Goal: Contribute content

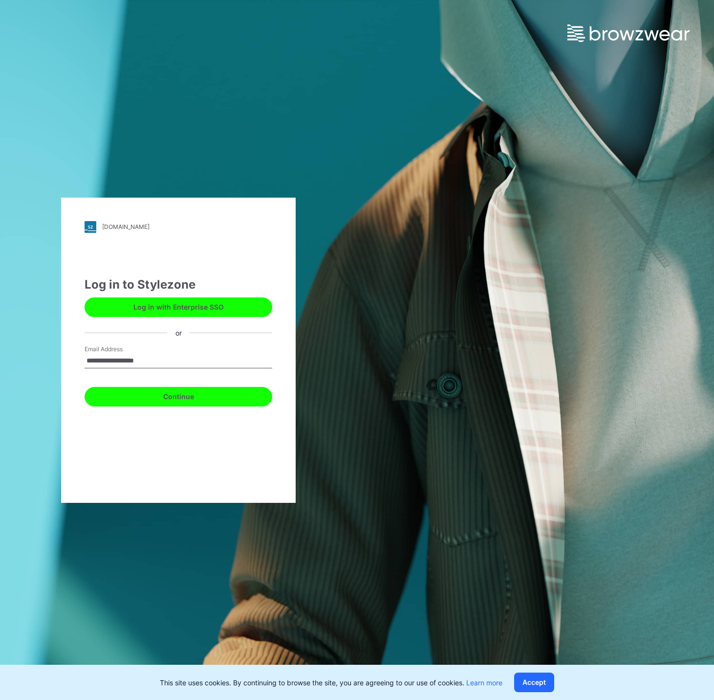
click at [185, 395] on button "Continue" at bounding box center [179, 397] width 188 height 20
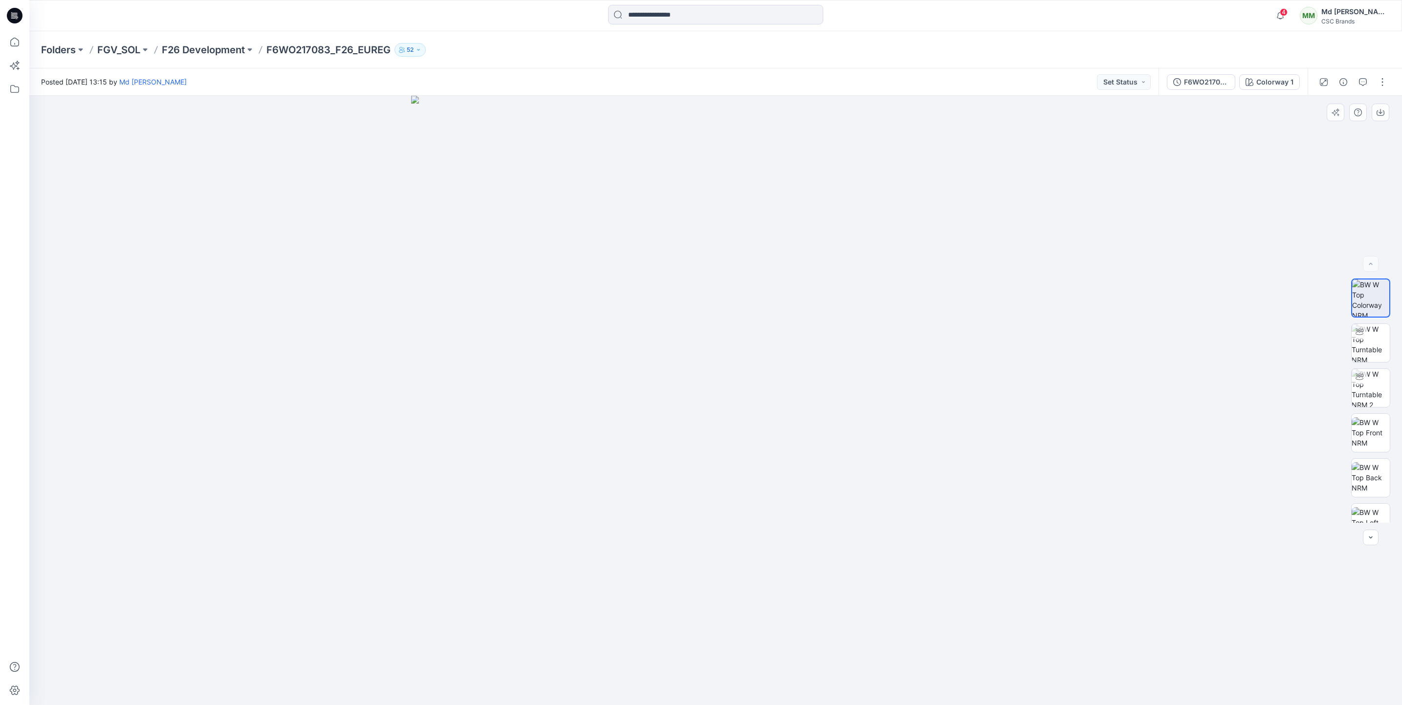
drag, startPoint x: 1076, startPoint y: 435, endPoint x: 1178, endPoint y: 432, distance: 101.2
click at [714, 432] on div at bounding box center [715, 401] width 1373 height 610
click at [714, 77] on button "Set Status" at bounding box center [1124, 82] width 54 height 16
click at [714, 125] on p "Virtual Proto 1" at bounding box center [1104, 127] width 44 height 13
click at [714, 84] on button "button" at bounding box center [1383, 82] width 16 height 16
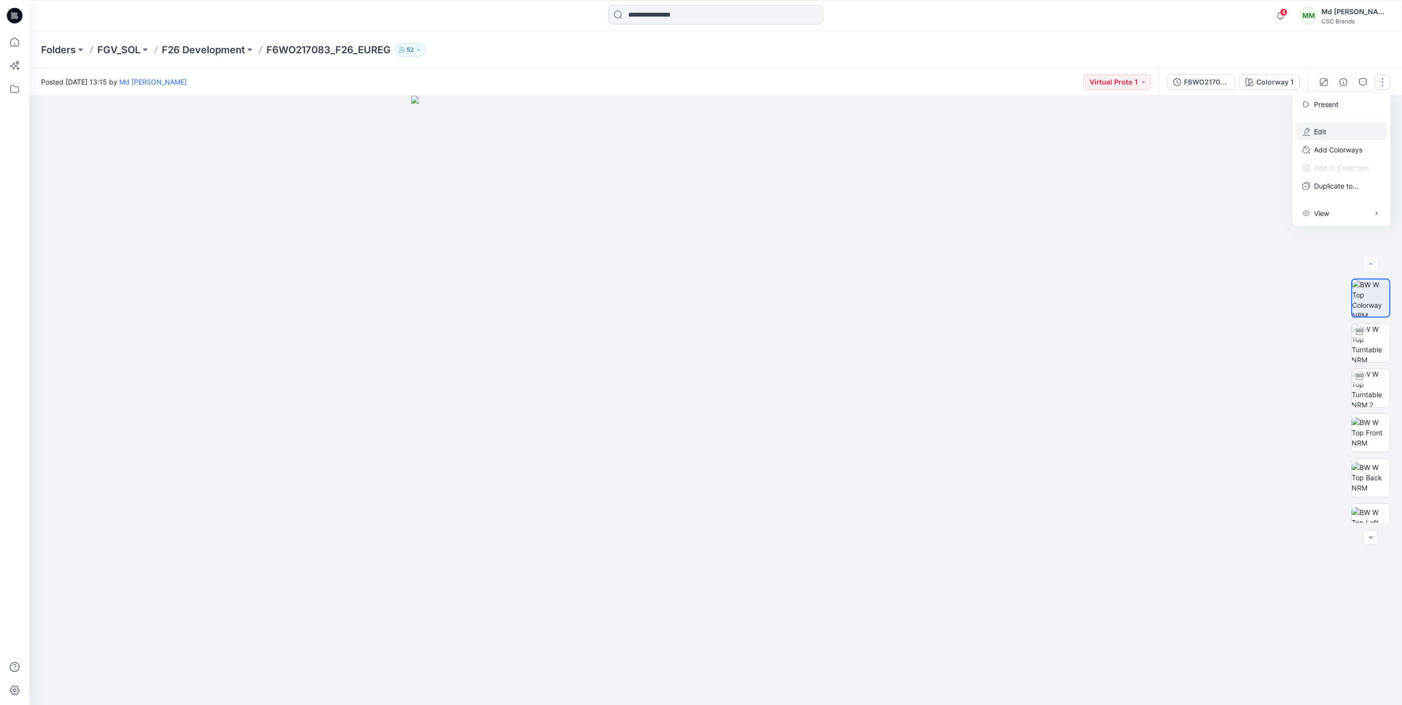
click at [714, 130] on button "Edit" at bounding box center [1341, 132] width 90 height 18
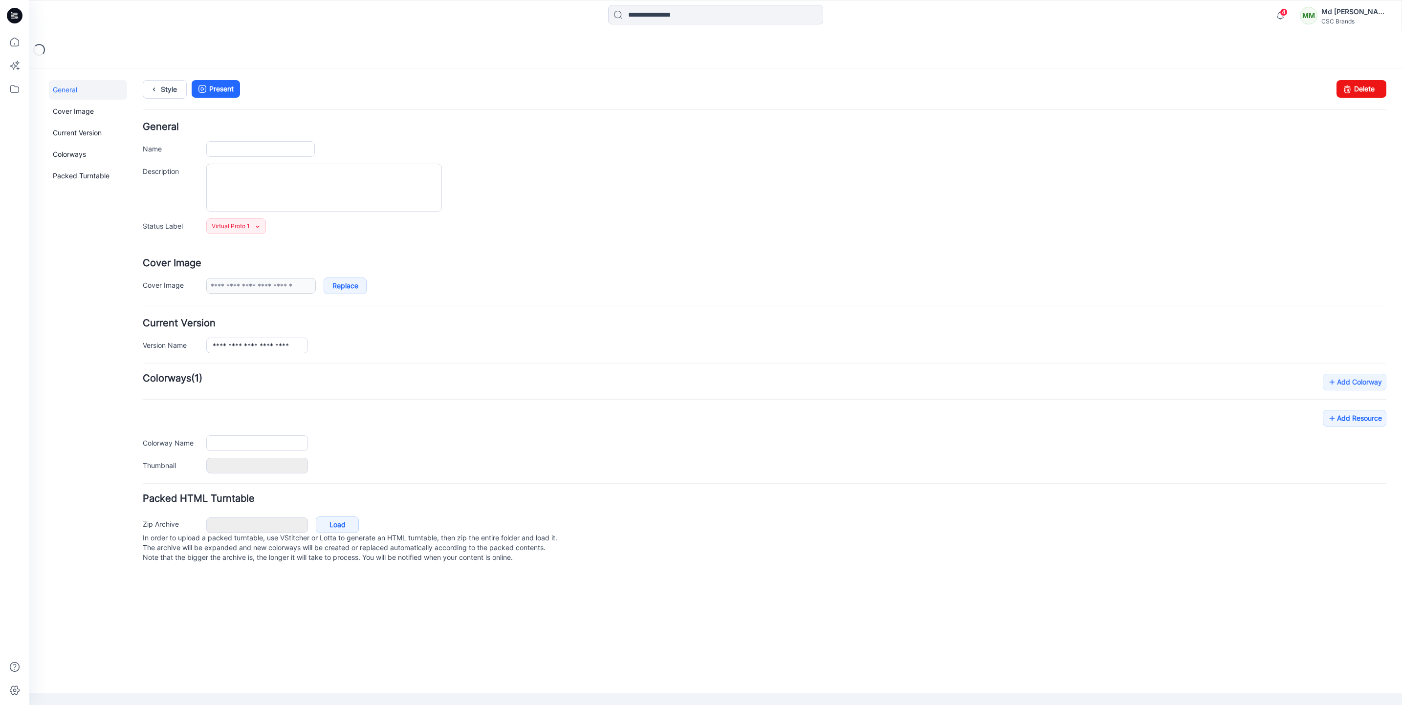
type input "**********"
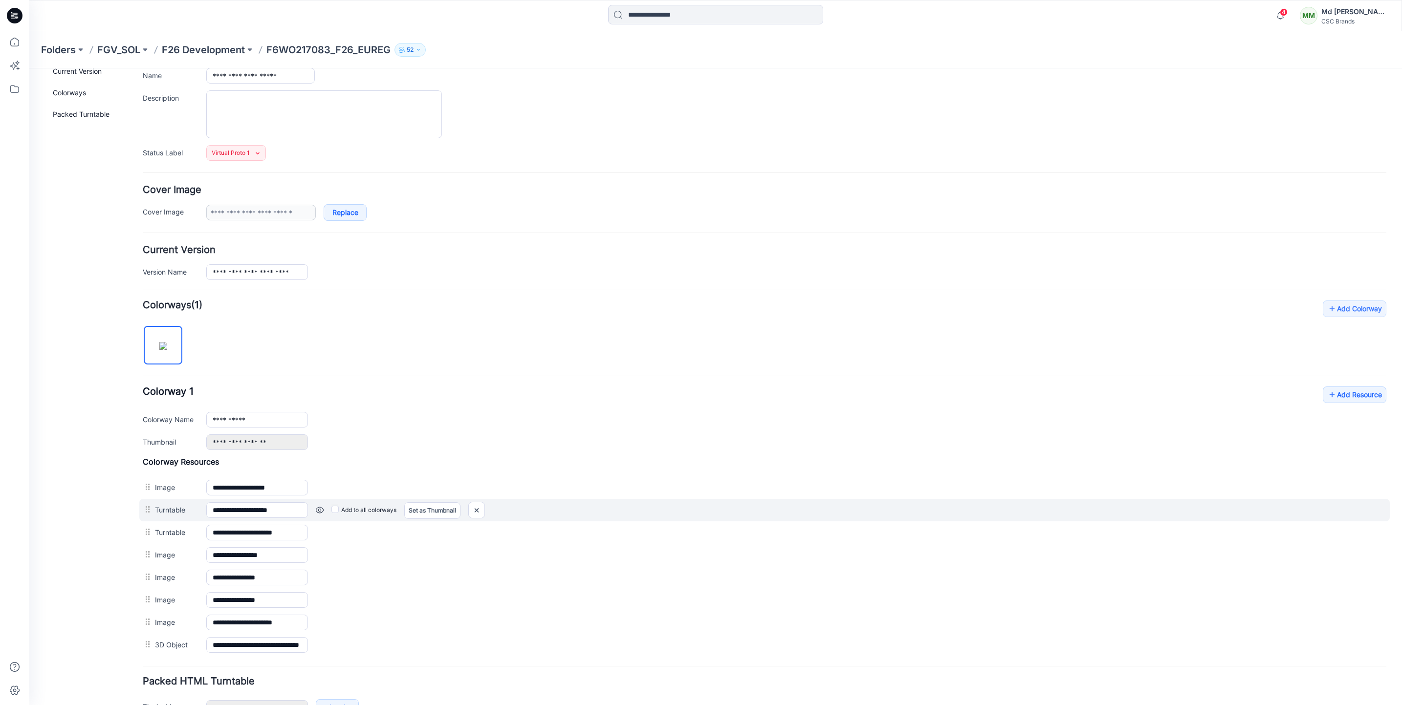
scroll to position [146, 0]
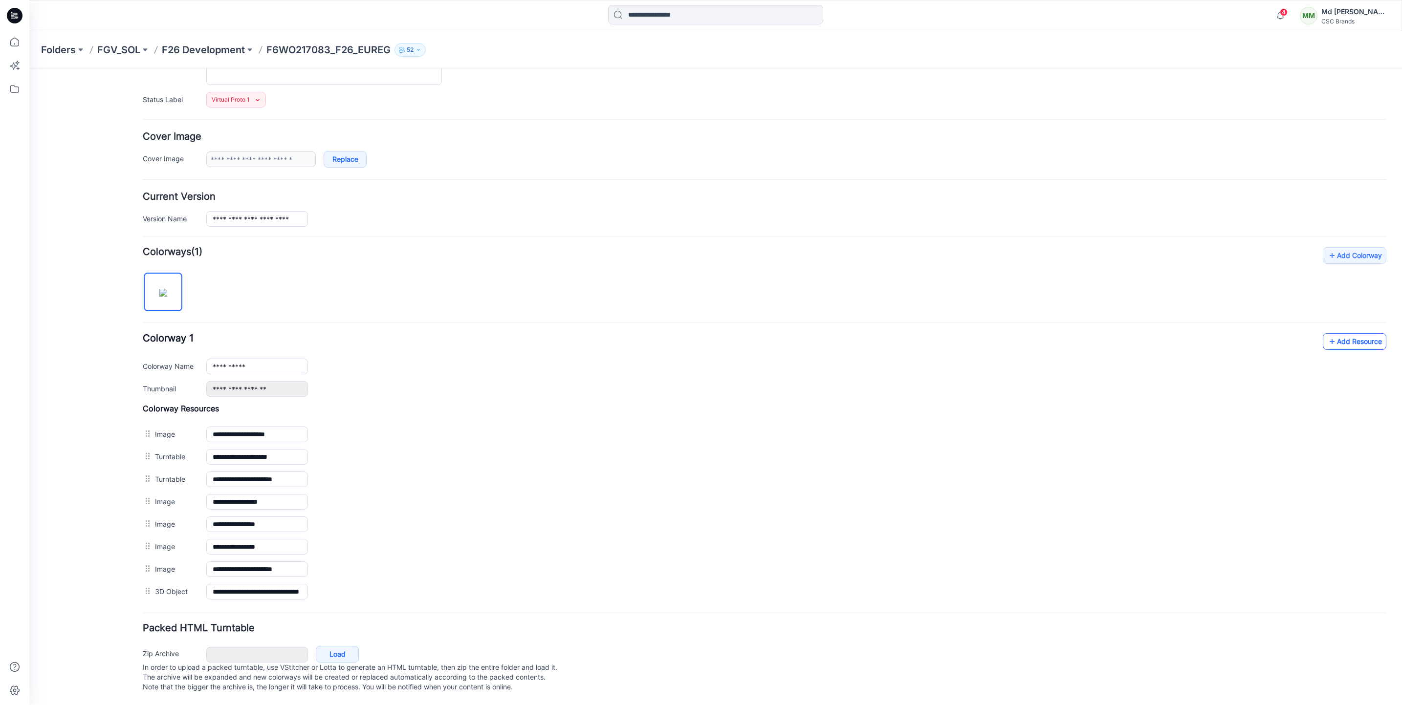
click at [1356, 333] on link "Add Resource" at bounding box center [1355, 341] width 64 height 17
click at [1335, 333] on link "Add Resource" at bounding box center [1355, 341] width 64 height 17
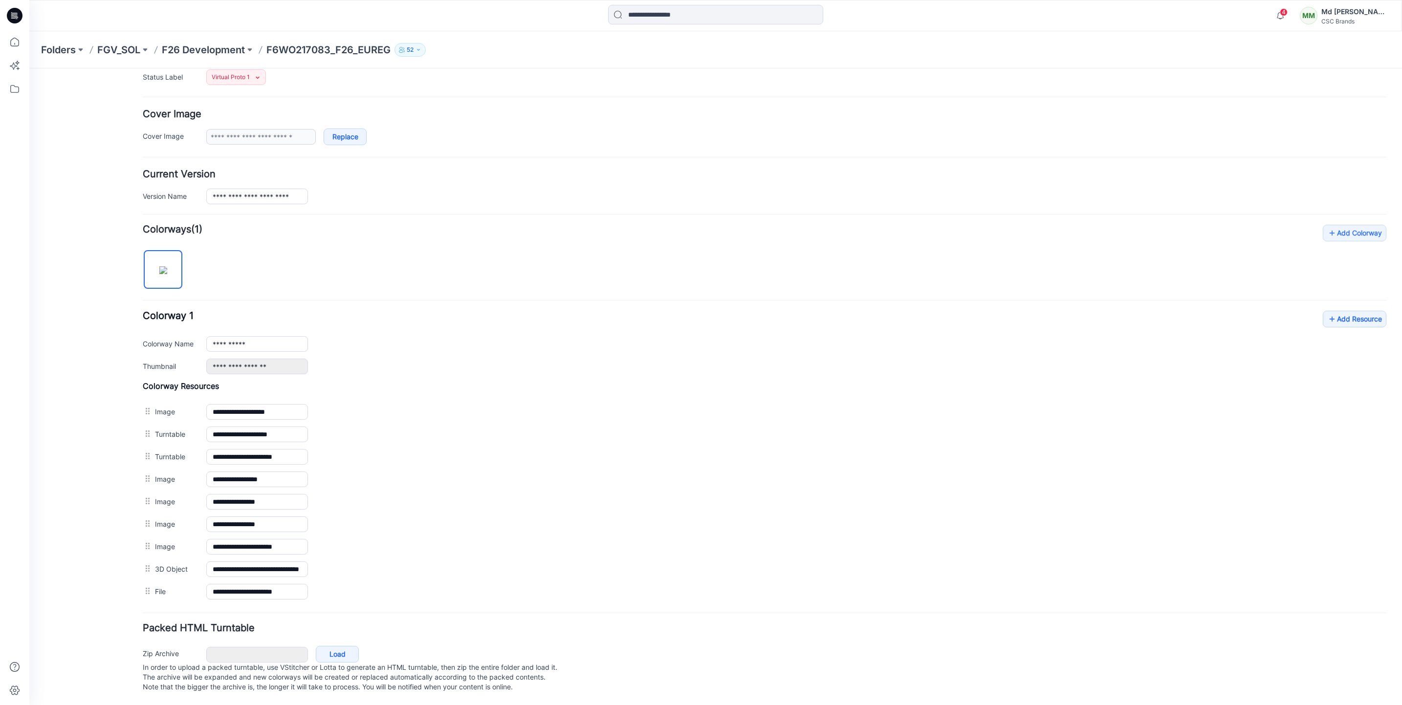
scroll to position [96, 0]
